Goal: Information Seeking & Learning: Learn about a topic

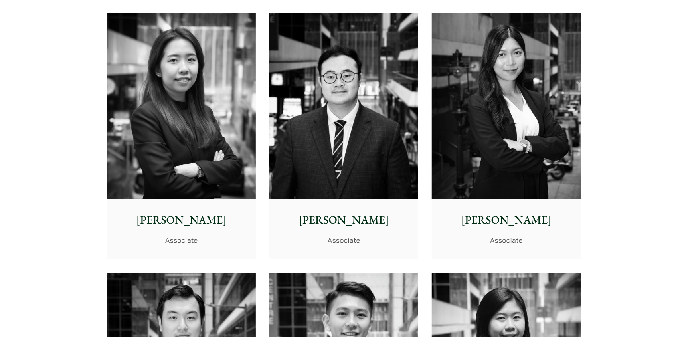
scroll to position [2872, 0]
click at [333, 221] on p "Eugene Huang" at bounding box center [344, 219] width 136 height 17
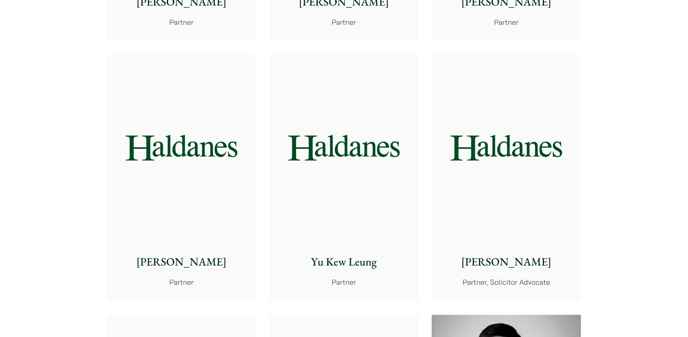
scroll to position [678, 0]
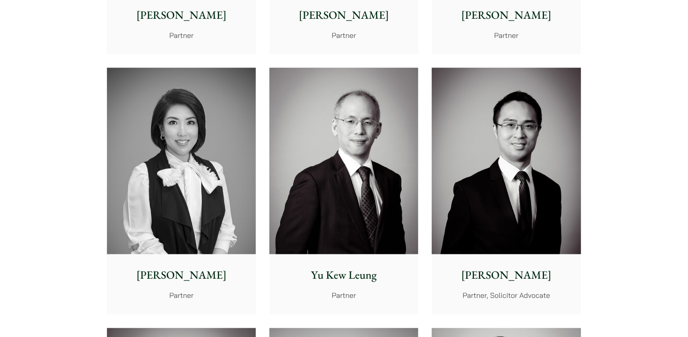
click at [513, 277] on p "Nathan Wong" at bounding box center [506, 275] width 136 height 17
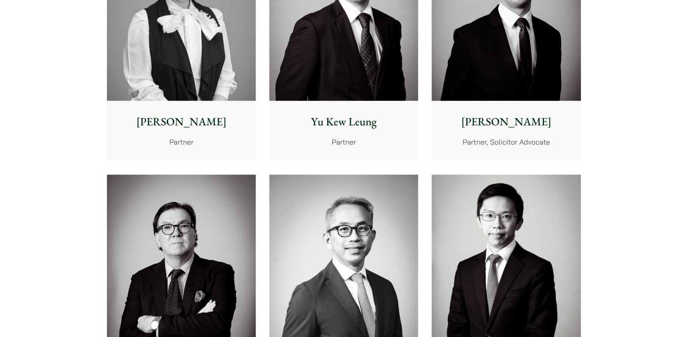
scroll to position [838, 0]
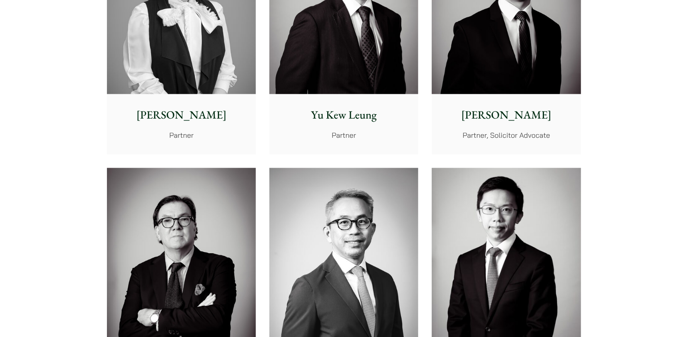
click at [185, 113] on p "[PERSON_NAME]" at bounding box center [181, 115] width 136 height 17
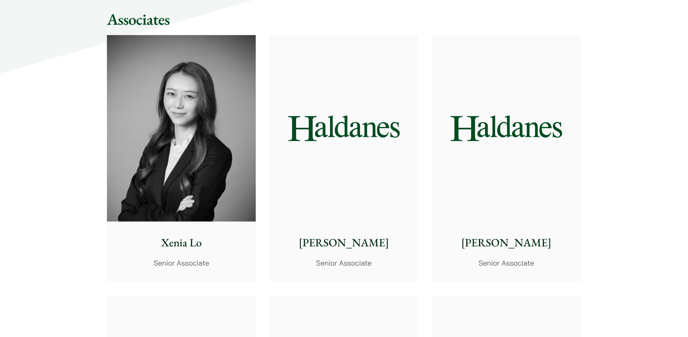
scroll to position [1875, 0]
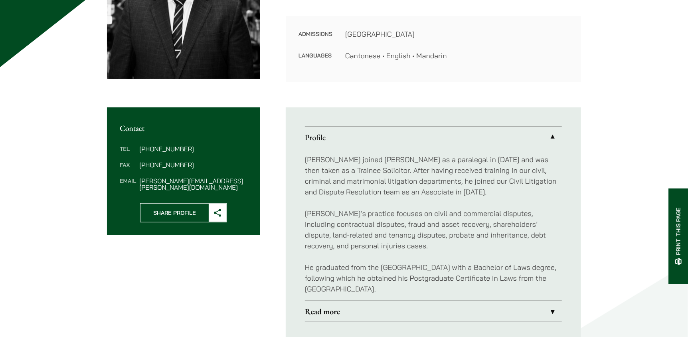
scroll to position [199, 0]
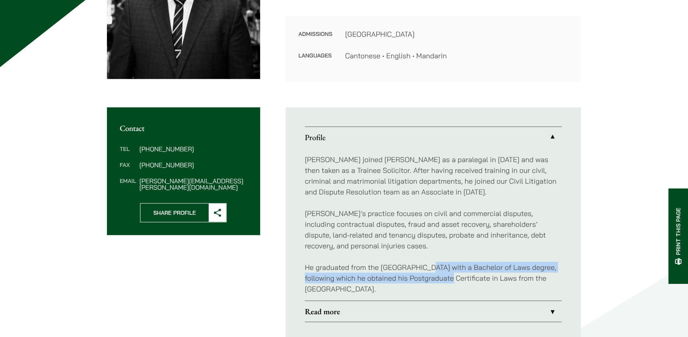
drag, startPoint x: 421, startPoint y: 266, endPoint x: 452, endPoint y: 274, distance: 31.9
click at [452, 274] on p "He graduated from the University of Birmingham with a Bachelor of Laws degree, …" at bounding box center [433, 278] width 257 height 32
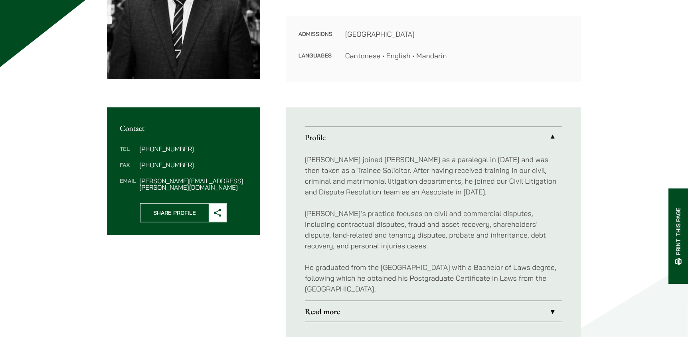
click at [420, 286] on p "He graduated from the University of Birmingham with a Bachelor of Laws degree, …" at bounding box center [433, 278] width 257 height 32
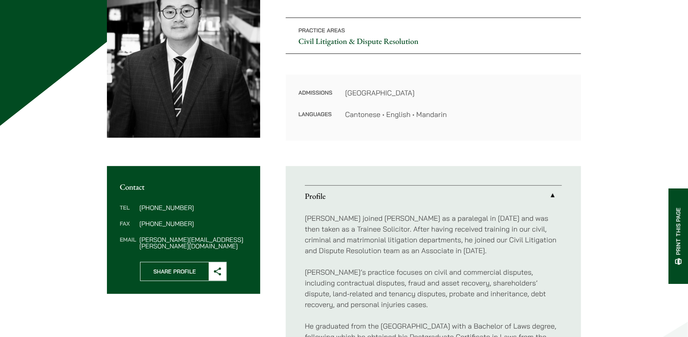
scroll to position [119, 0]
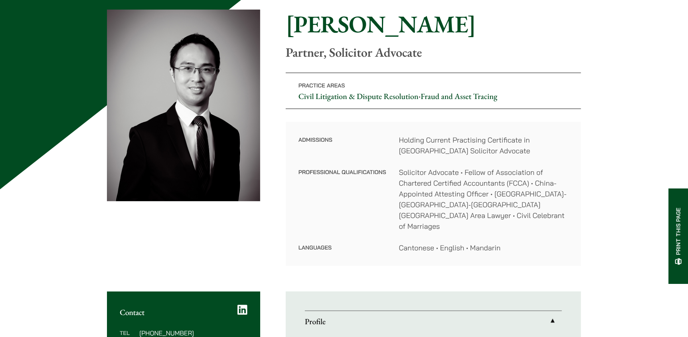
scroll to position [80, 0]
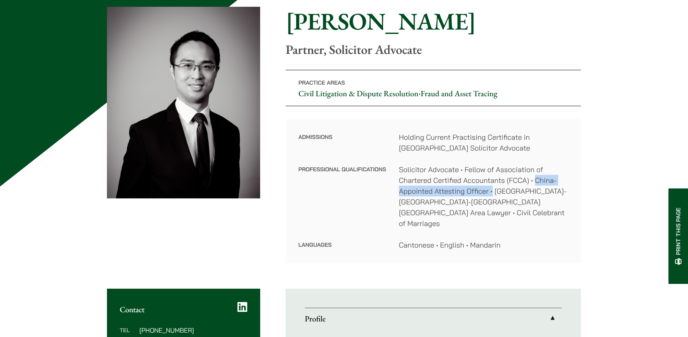
drag, startPoint x: 535, startPoint y: 180, endPoint x: 493, endPoint y: 191, distance: 43.6
click at [493, 191] on dd "Solicitor Advocate • Fellow of Association of Chartered Certified Accountants (…" at bounding box center [483, 196] width 169 height 65
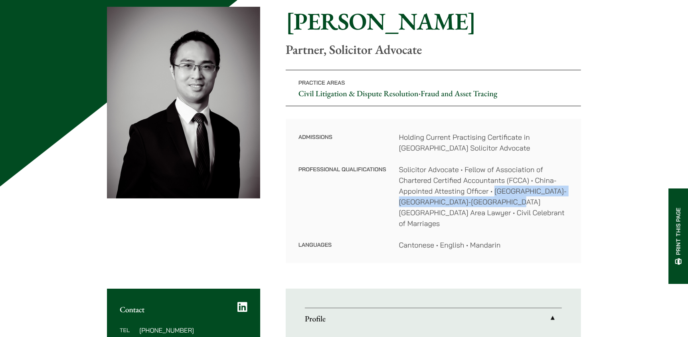
drag, startPoint x: 524, startPoint y: 203, endPoint x: 495, endPoint y: 191, distance: 31.1
click at [495, 191] on dd "Solicitor Advocate • Fellow of Association of Chartered Certified Accountants (…" at bounding box center [483, 196] width 169 height 65
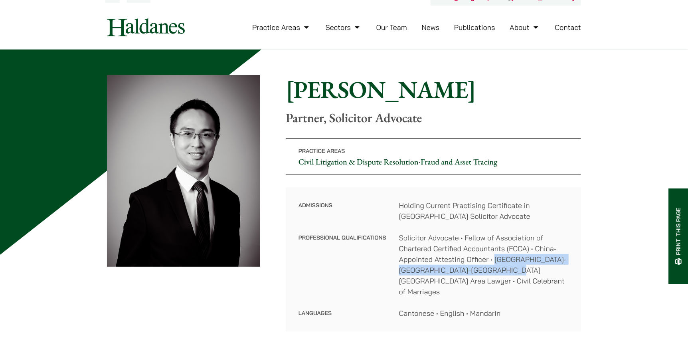
scroll to position [0, 0]
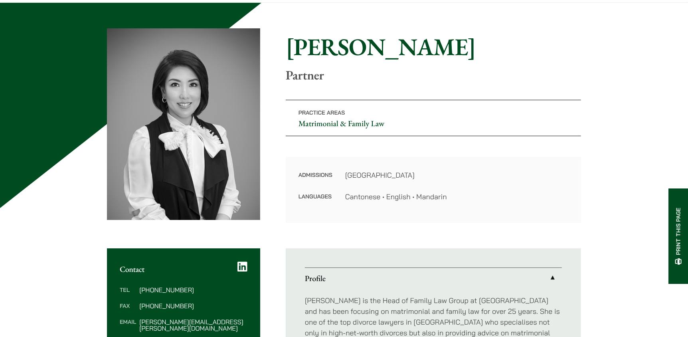
scroll to position [39, 0]
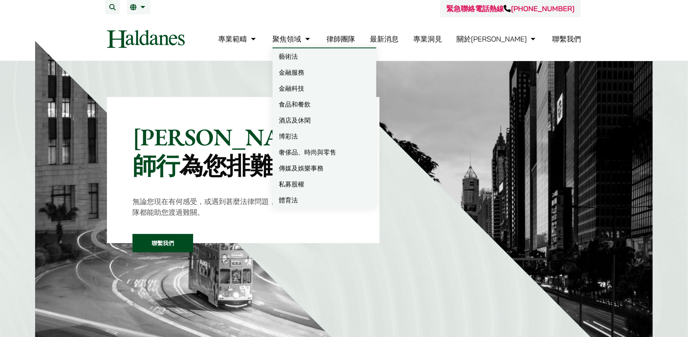
click at [355, 37] on link "律師團隊" at bounding box center [340, 38] width 29 height 9
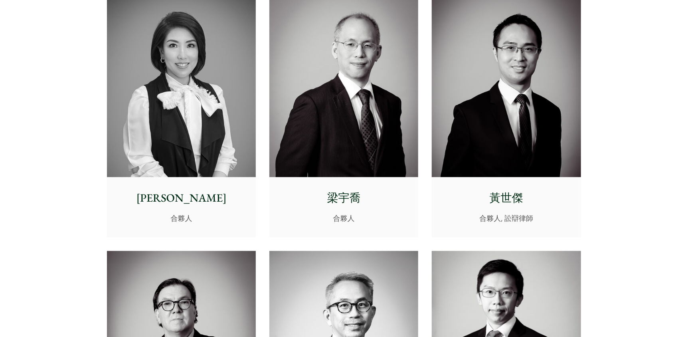
scroll to position [718, 0]
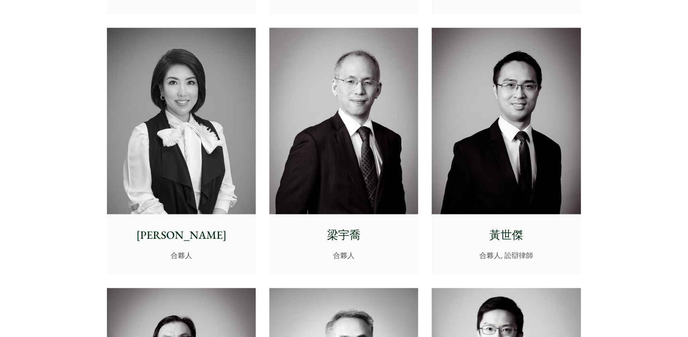
click at [179, 229] on p "[PERSON_NAME]" at bounding box center [181, 235] width 136 height 17
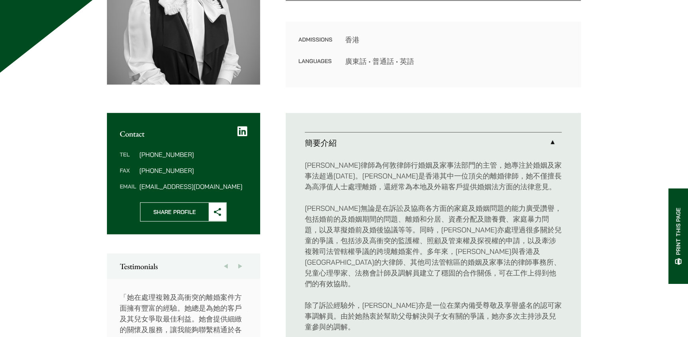
scroll to position [199, 0]
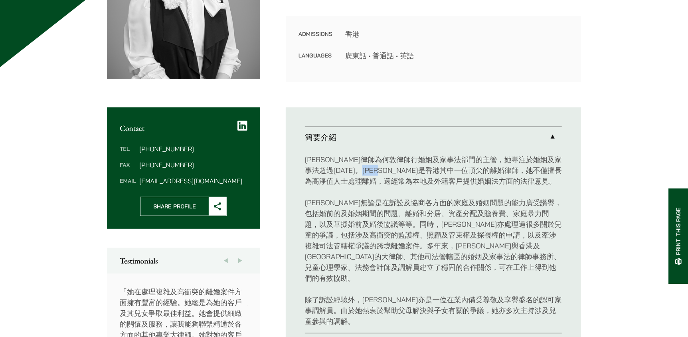
drag, startPoint x: 421, startPoint y: 170, endPoint x: 448, endPoint y: 169, distance: 27.5
click at [448, 167] on p "廖學思律師為何敦律師行婚姻及家事法部門的主管，她專注於婚姻及家事法超過25年。廖律師是香港其中一位頂尖的離婚律師，她不僅擅長為高淨值人士處理離婚，還經常為本地…" at bounding box center [433, 170] width 257 height 32
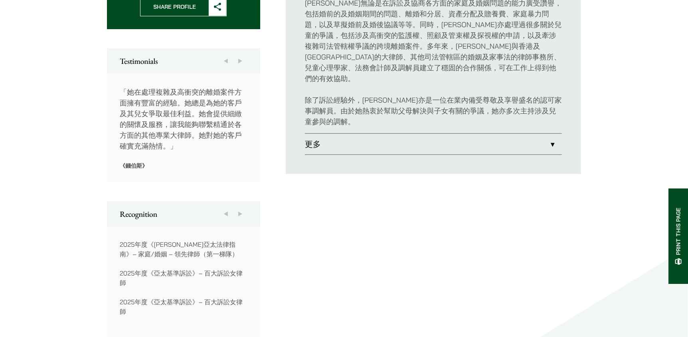
click at [332, 134] on link "更多" at bounding box center [433, 144] width 257 height 21
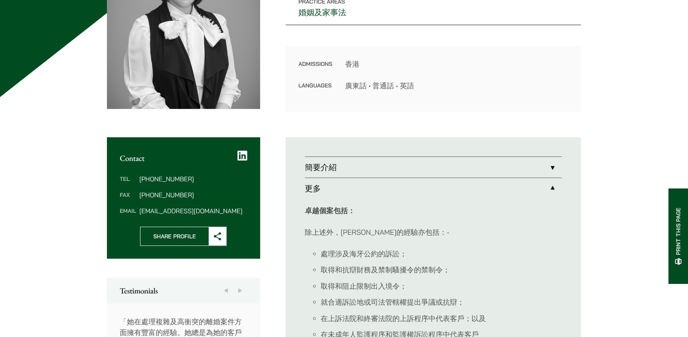
scroll to position [239, 0]
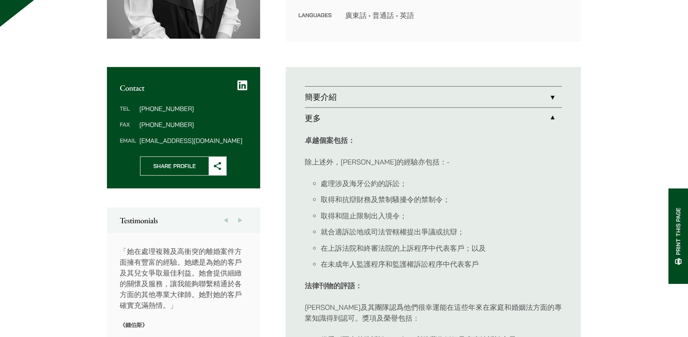
click at [552, 96] on link "簡要介紹" at bounding box center [433, 97] width 257 height 21
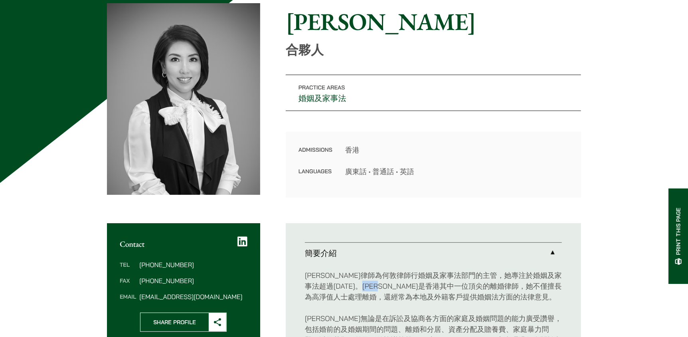
scroll to position [80, 0]
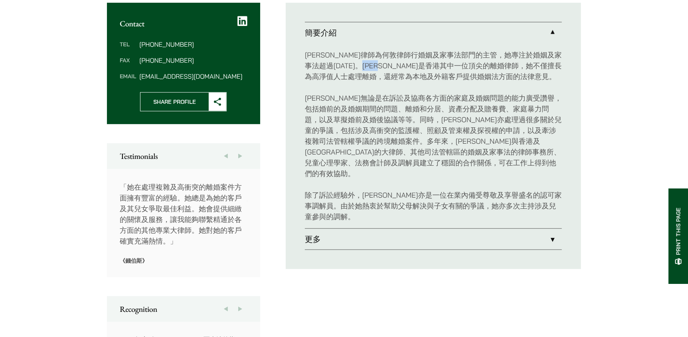
scroll to position [306, 0]
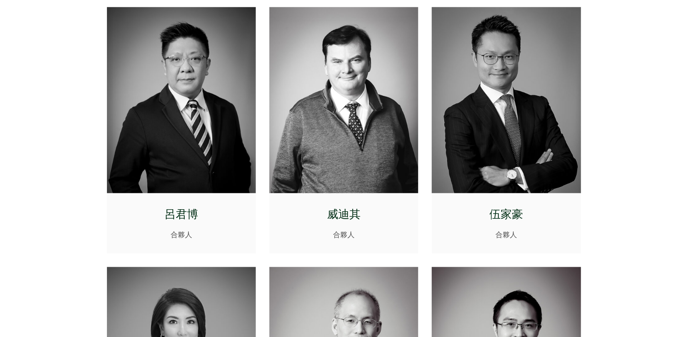
scroll to position [479, 0]
